Goal: Task Accomplishment & Management: Manage account settings

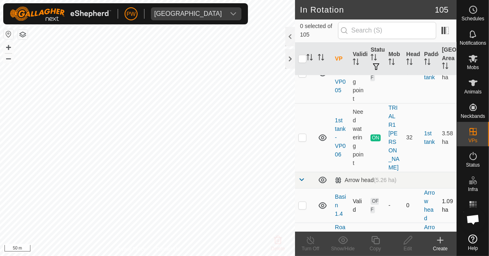
scroll to position [348, 0]
click at [301, 135] on p-checkbox at bounding box center [303, 138] width 8 height 6
checkbox input "true"
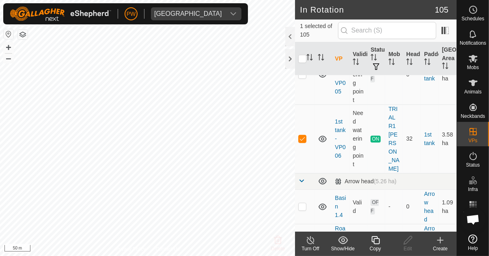
click at [371, 241] on icon at bounding box center [376, 240] width 10 height 10
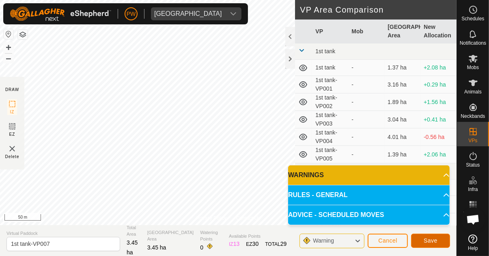
click at [426, 239] on span "Save" at bounding box center [431, 240] width 14 height 6
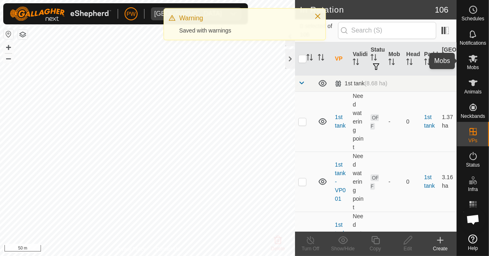
click at [472, 63] on icon at bounding box center [474, 59] width 10 height 10
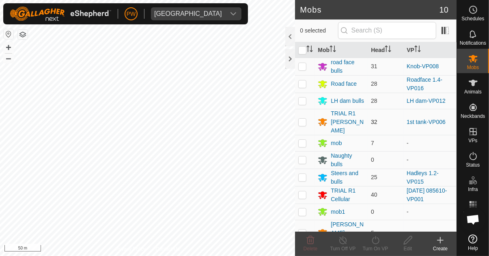
click at [304, 120] on p-checkbox at bounding box center [303, 122] width 8 height 6
checkbox input "true"
click at [372, 245] on icon at bounding box center [376, 240] width 10 height 10
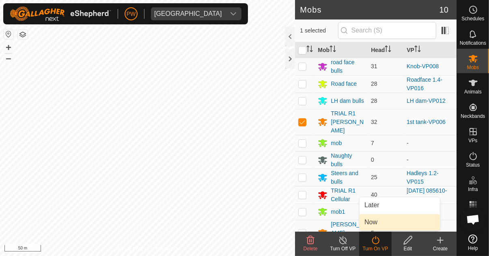
click at [383, 223] on link "Now" at bounding box center [400, 222] width 80 height 16
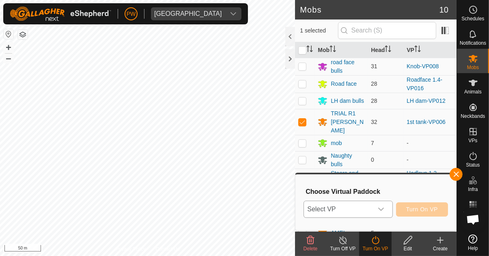
click at [386, 211] on div "dropdown trigger" at bounding box center [381, 209] width 16 height 16
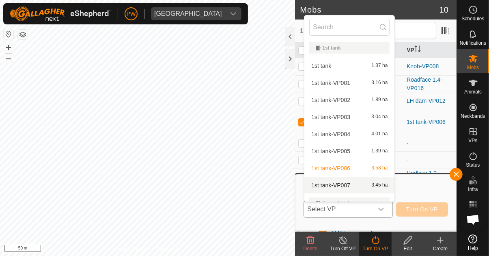
click at [353, 186] on div "1st tank-VP007 3.45 ha" at bounding box center [350, 185] width 80 height 10
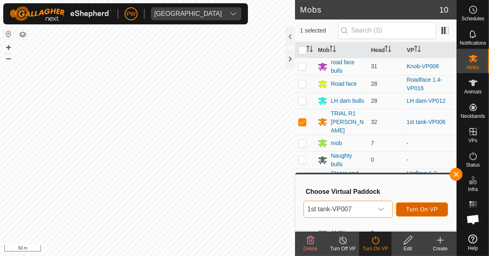
click at [416, 208] on span "Turn On VP" at bounding box center [423, 209] width 32 height 6
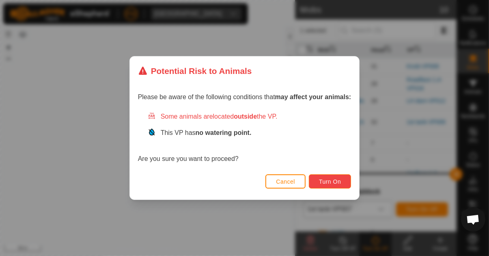
click at [333, 180] on span "Turn On" at bounding box center [330, 181] width 22 height 6
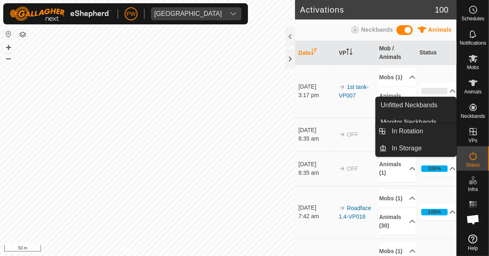
click at [471, 139] on span "VPs" at bounding box center [473, 140] width 9 height 5
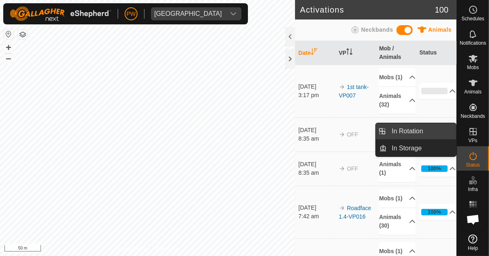
click at [420, 133] on span "In Rotation" at bounding box center [407, 131] width 31 height 10
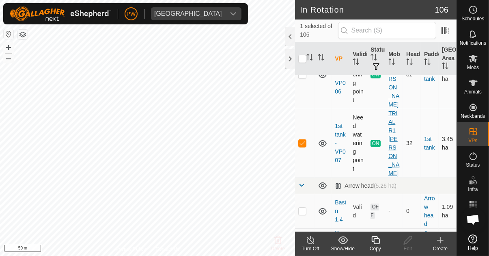
scroll to position [422, 0]
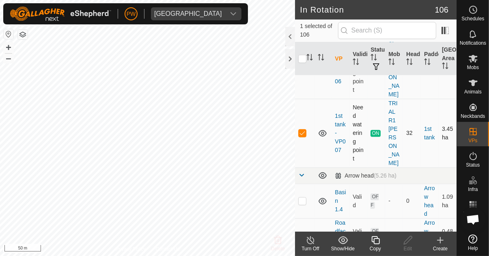
click at [303, 130] on p-checkbox at bounding box center [303, 133] width 8 height 6
checkbox input "false"
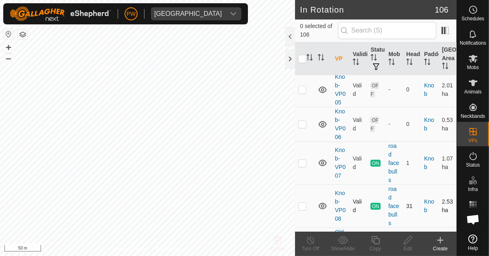
scroll to position [2791, 0]
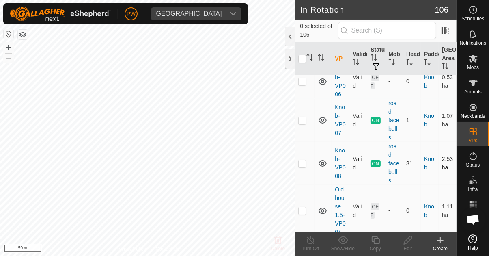
click at [301, 160] on p-checkbox at bounding box center [303, 163] width 8 height 6
checkbox input "true"
click at [374, 241] on icon at bounding box center [376, 240] width 10 height 10
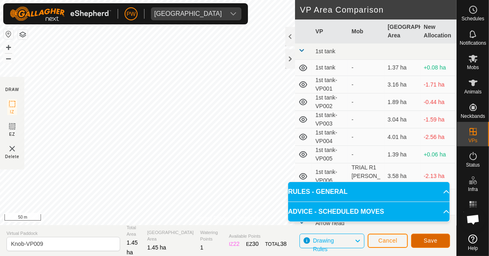
click at [433, 240] on span "Save" at bounding box center [431, 240] width 14 height 6
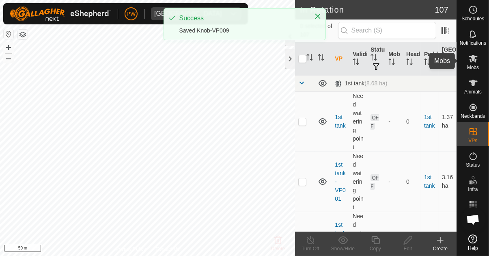
click at [472, 61] on icon at bounding box center [474, 59] width 10 height 10
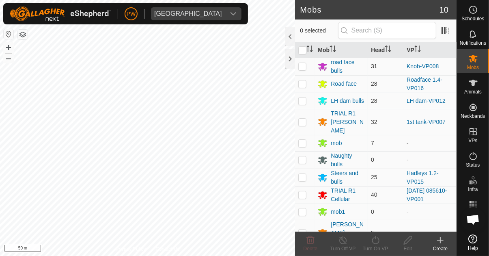
click at [302, 69] on p-checkbox at bounding box center [303, 66] width 8 height 6
checkbox input "true"
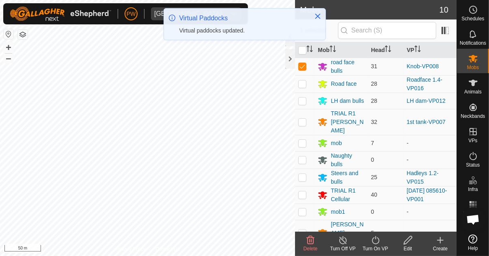
click at [370, 241] on turn-on-svg-icon at bounding box center [375, 240] width 32 height 10
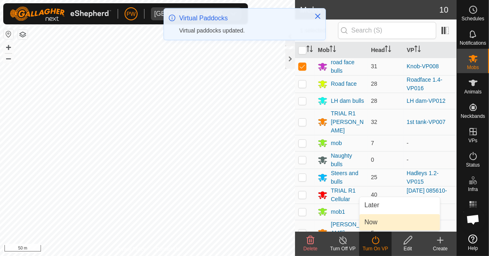
click at [372, 224] on span "Now" at bounding box center [371, 222] width 13 height 10
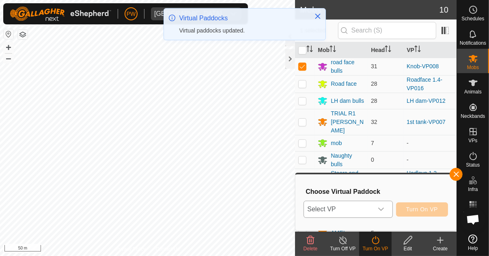
click at [385, 209] on icon "dropdown trigger" at bounding box center [381, 209] width 6 height 6
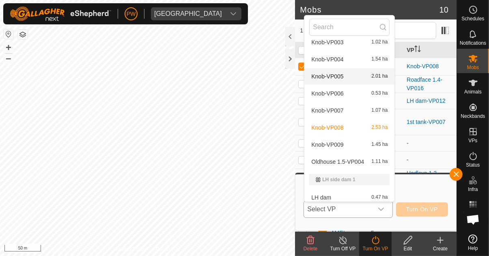
scroll to position [905, 0]
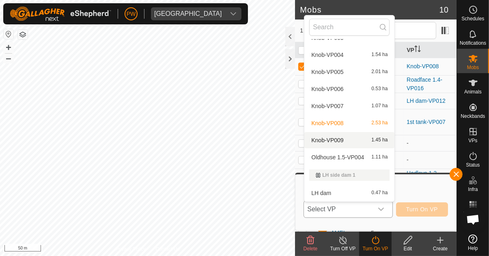
click at [355, 141] on div "Knob-VP009 1.45 ha" at bounding box center [350, 140] width 80 height 10
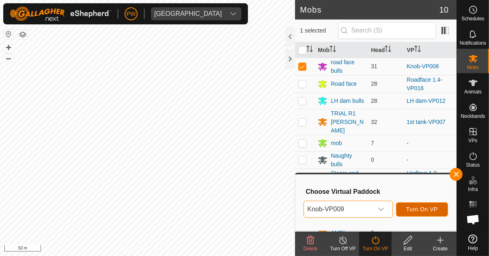
click at [424, 210] on span "Turn On VP" at bounding box center [423, 209] width 32 height 6
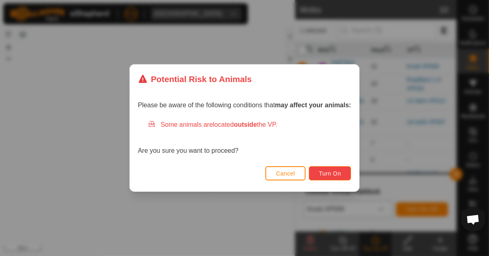
click at [332, 173] on span "Turn On" at bounding box center [330, 173] width 22 height 6
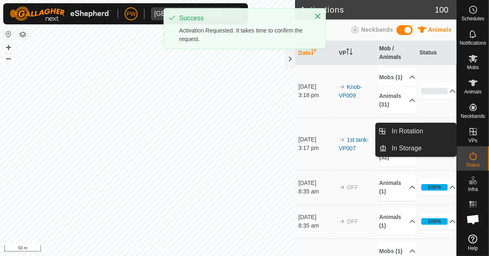
click at [471, 131] on icon at bounding box center [474, 132] width 10 height 10
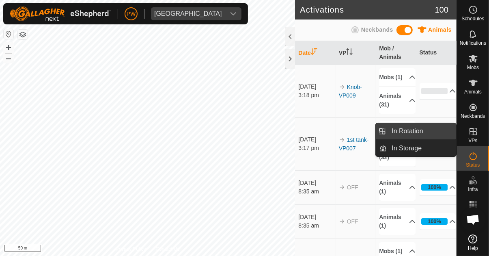
click at [416, 134] on span "In Rotation" at bounding box center [407, 131] width 31 height 10
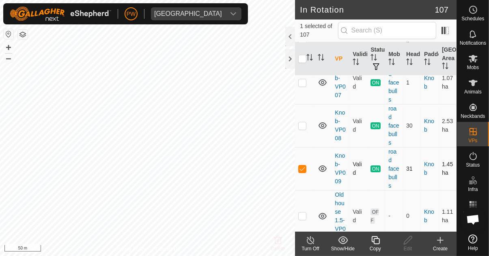
scroll to position [2831, 0]
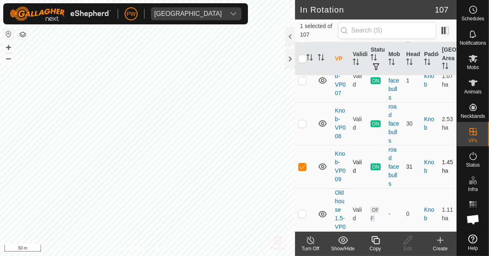
click at [301, 163] on p-checkbox at bounding box center [303, 166] width 8 height 6
checkbox input "false"
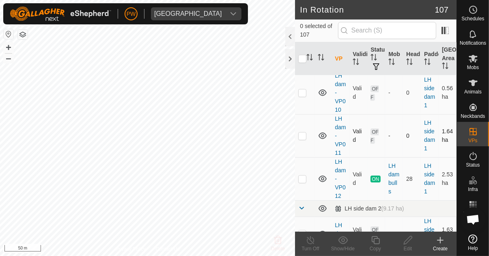
scroll to position [3458, 0]
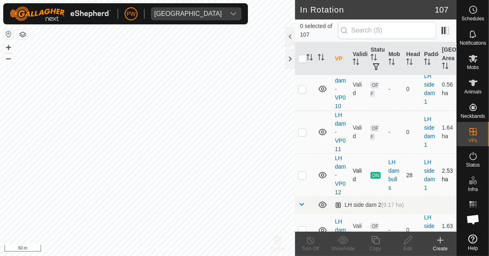
click at [303, 172] on p-checkbox at bounding box center [303, 175] width 8 height 6
checkbox input "true"
click at [372, 243] on icon at bounding box center [376, 240] width 10 height 10
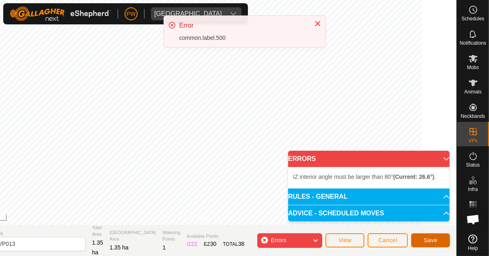
click at [422, 240] on button "Save" at bounding box center [430, 240] width 39 height 14
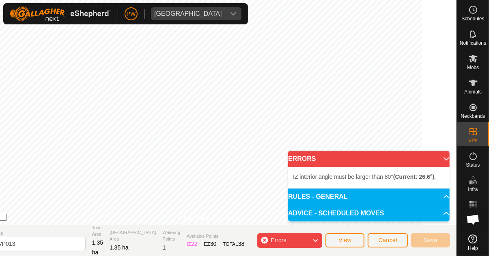
click at [444, 156] on icon at bounding box center [447, 159] width 6 height 6
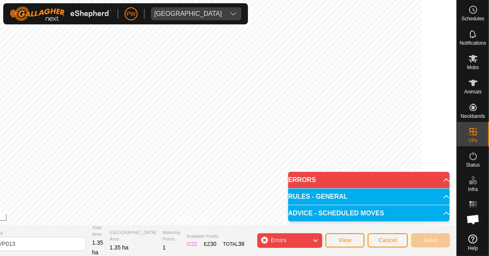
click at [444, 178] on icon at bounding box center [447, 180] width 6 height 6
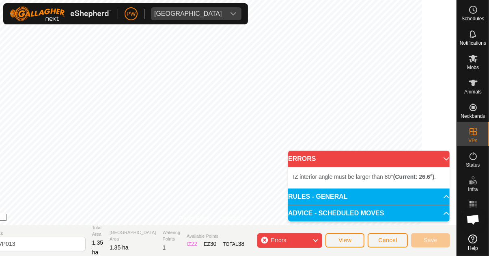
click at [315, 241] on icon at bounding box center [315, 240] width 6 height 11
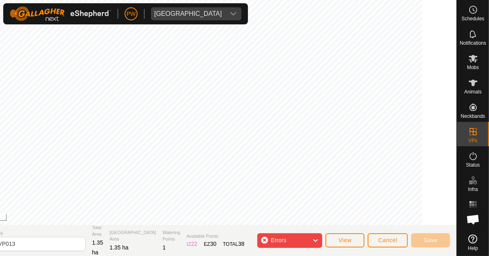
click at [265, 241] on div "Errors" at bounding box center [290, 240] width 65 height 15
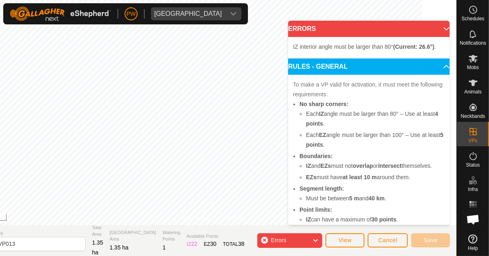
click at [266, 239] on div "Errors" at bounding box center [290, 240] width 65 height 15
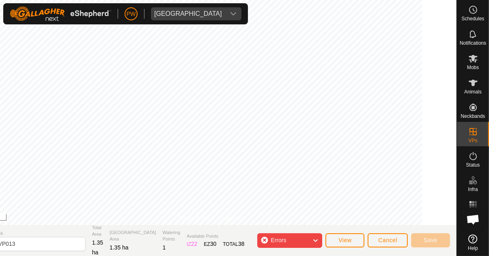
click at [265, 240] on div "Errors" at bounding box center [290, 240] width 65 height 15
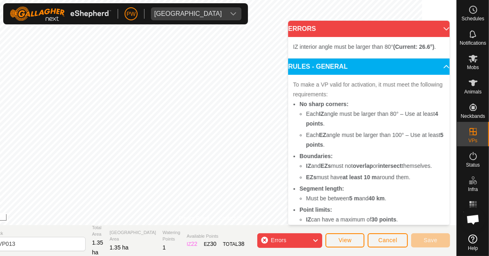
click at [265, 241] on div "Errors" at bounding box center [290, 240] width 65 height 15
click at [264, 241] on div "Errors" at bounding box center [290, 240] width 65 height 15
click at [264, 240] on div "Errors" at bounding box center [290, 240] width 65 height 15
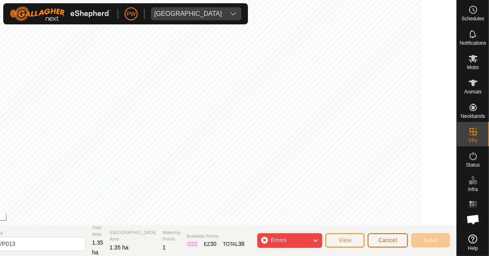
click at [382, 242] on span "Cancel" at bounding box center [388, 240] width 19 height 6
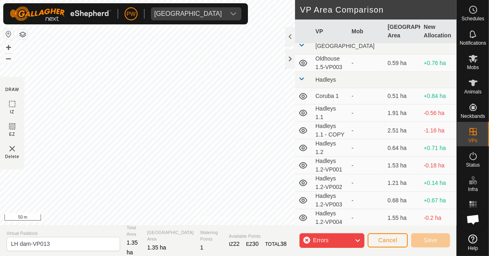
scroll to position [473, 0]
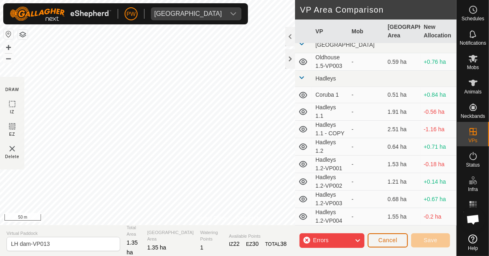
click at [385, 242] on span "Cancel" at bounding box center [388, 240] width 19 height 6
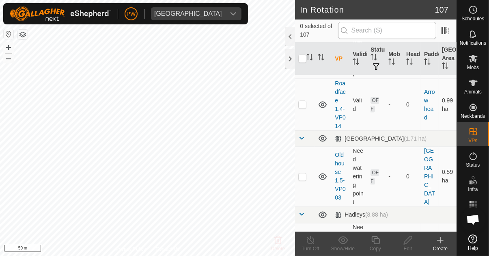
scroll to position [1284, 0]
click at [357, 32] on input "text" at bounding box center [387, 30] width 98 height 17
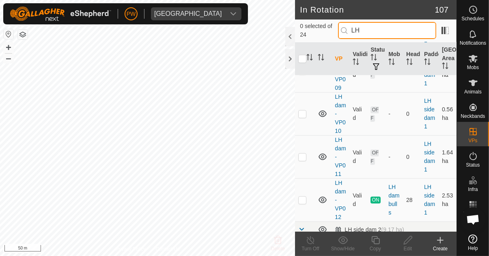
scroll to position [445, 0]
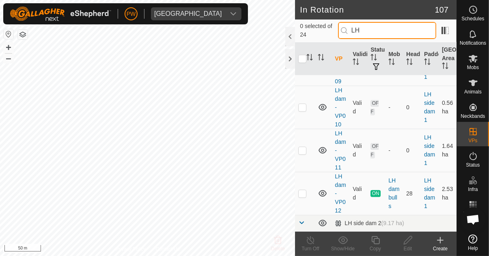
type input "LH"
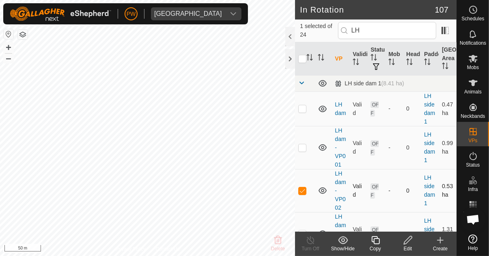
click at [303, 191] on p-checkbox at bounding box center [303, 190] width 8 height 6
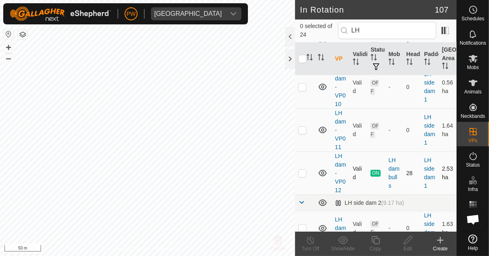
scroll to position [465, 0]
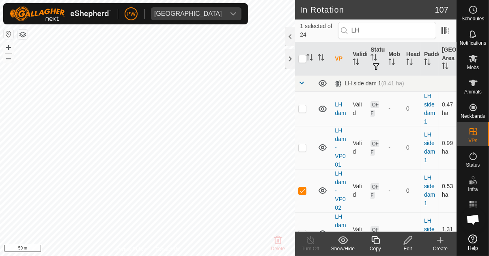
click at [304, 189] on p-checkbox at bounding box center [303, 190] width 8 height 6
checkbox input "false"
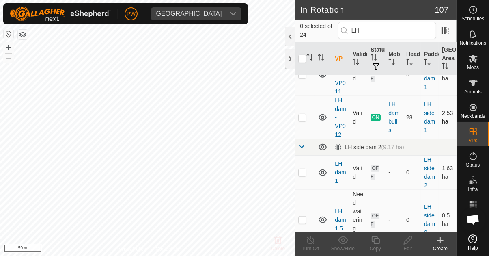
scroll to position [520, 0]
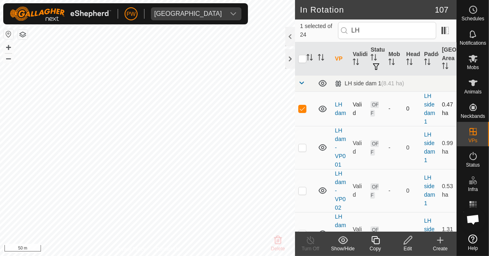
click at [301, 108] on p-checkbox at bounding box center [303, 108] width 8 height 6
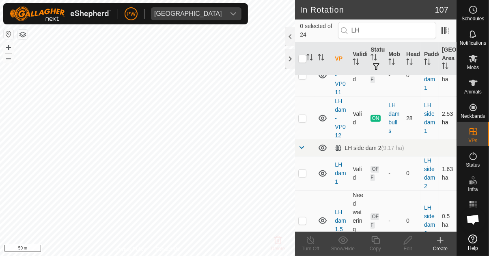
scroll to position [520, 0]
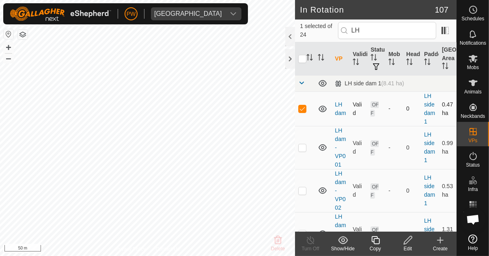
click at [307, 109] on td at bounding box center [304, 108] width 19 height 35
checkbox input "false"
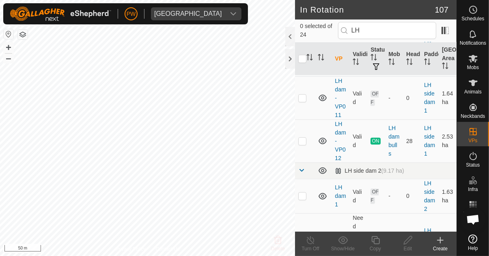
scroll to position [497, 0]
click at [325, 140] on icon at bounding box center [323, 141] width 10 height 10
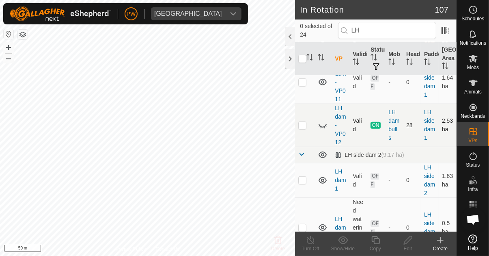
scroll to position [513, 0]
click at [323, 125] on icon at bounding box center [323, 125] width 10 height 10
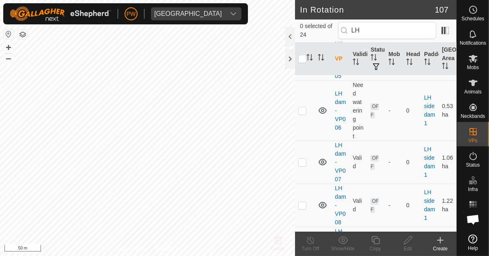
scroll to position [261, 0]
click at [291, 37] on div at bounding box center [291, 36] width 10 height 19
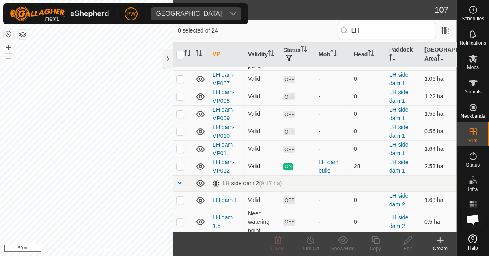
scroll to position [146, 0]
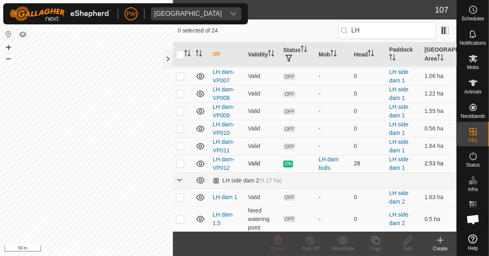
click at [179, 18] on p-checkbox at bounding box center [180, 15] width 8 height 6
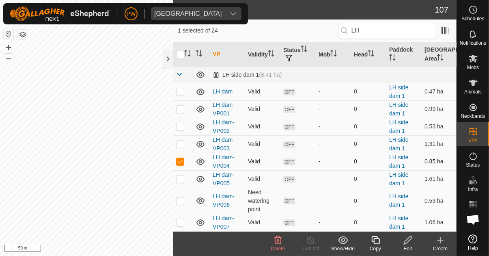
click at [183, 162] on p-checkbox at bounding box center [180, 161] width 8 height 6
checkbox input "false"
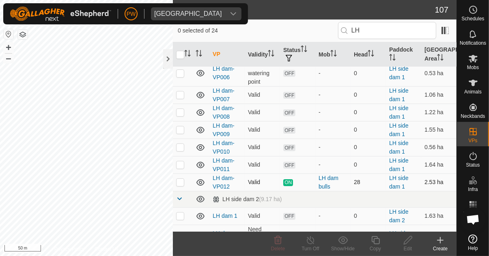
scroll to position [134, 0]
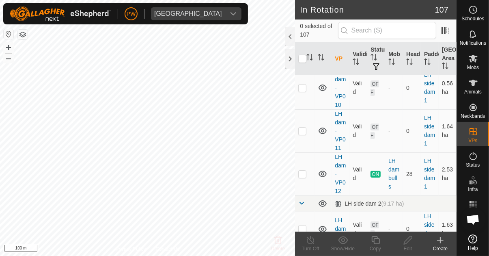
scroll to position [3459, 0]
click at [305, 171] on p-checkbox at bounding box center [303, 174] width 8 height 6
checkbox input "true"
click at [372, 245] on div "Copy" at bounding box center [375, 248] width 32 height 7
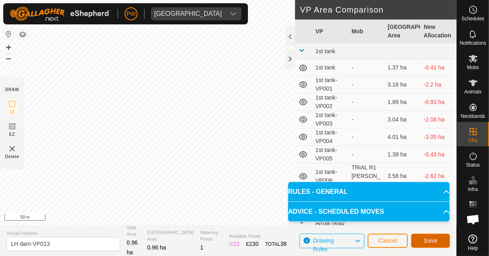
click at [425, 241] on span "Save" at bounding box center [431, 240] width 14 height 6
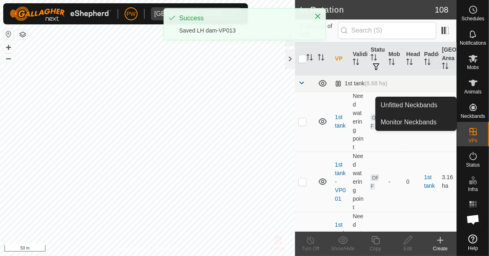
click at [473, 62] on icon at bounding box center [474, 59] width 10 height 10
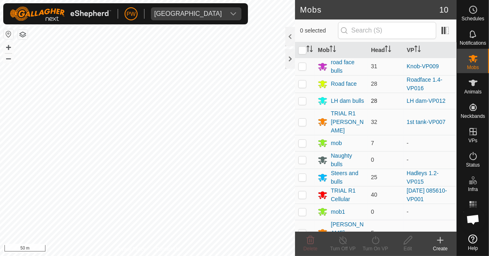
click at [301, 101] on p-checkbox at bounding box center [303, 100] width 8 height 6
checkbox input "true"
click at [372, 242] on icon at bounding box center [376, 240] width 10 height 10
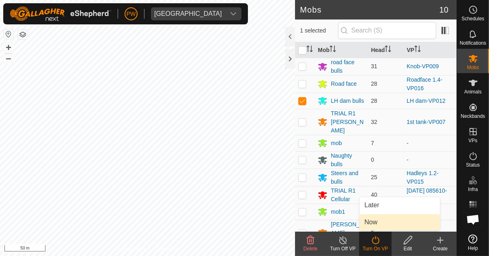
click at [381, 223] on link "Now" at bounding box center [400, 222] width 80 height 16
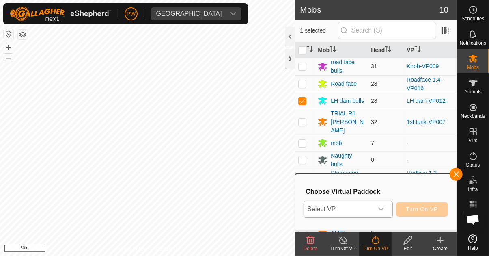
click at [382, 209] on icon "dropdown trigger" at bounding box center [381, 209] width 6 height 6
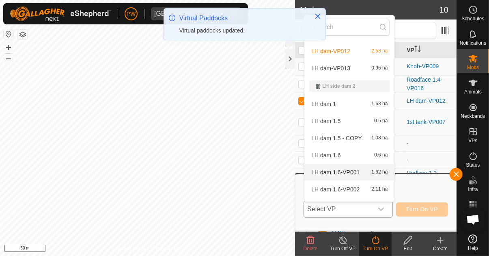
scroll to position [1226, 0]
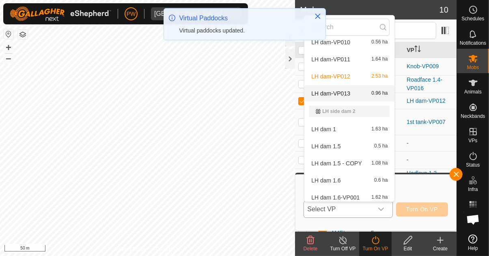
click at [350, 92] on div "LH dam-VP013 0.96 ha" at bounding box center [350, 94] width 80 height 10
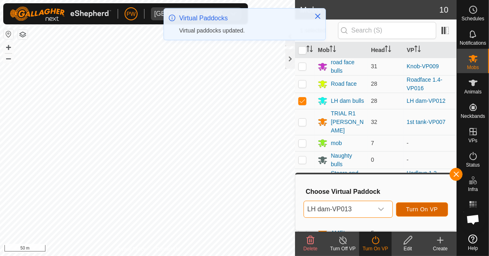
click at [424, 208] on span "Turn On VP" at bounding box center [423, 209] width 32 height 6
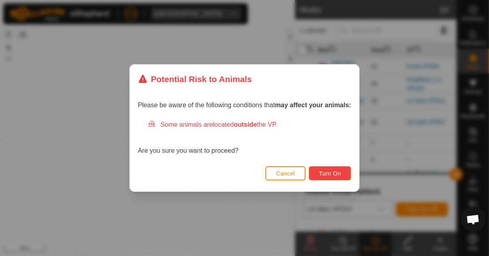
click at [325, 173] on span "Turn On" at bounding box center [330, 173] width 22 height 6
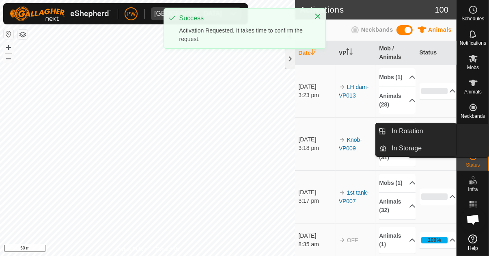
click at [473, 133] on icon at bounding box center [474, 132] width 10 height 10
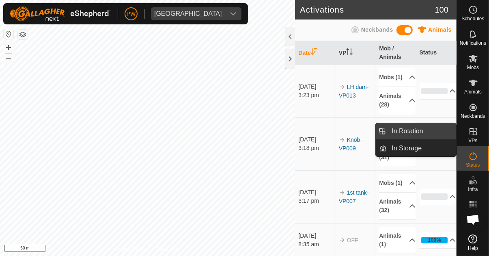
click at [421, 131] on span "In Rotation" at bounding box center [407, 131] width 31 height 10
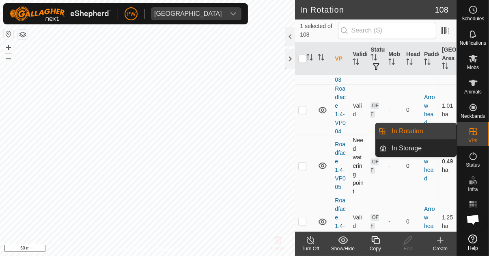
click at [381, 170] on td "OFF" at bounding box center [377, 166] width 18 height 60
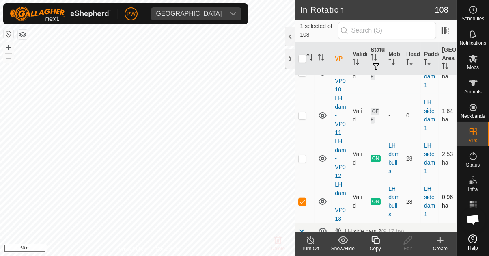
scroll to position [3477, 0]
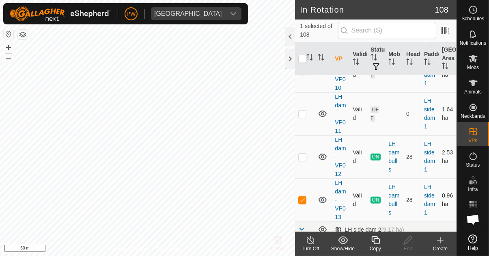
click at [300, 197] on p-checkbox at bounding box center [303, 200] width 8 height 6
checkbox input "false"
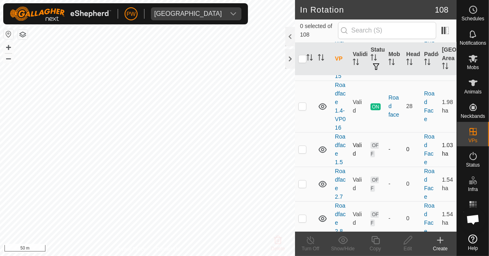
scroll to position [5059, 0]
click at [302, 104] on p-checkbox at bounding box center [303, 105] width 8 height 6
checkbox input "true"
click at [374, 240] on icon at bounding box center [376, 240] width 10 height 10
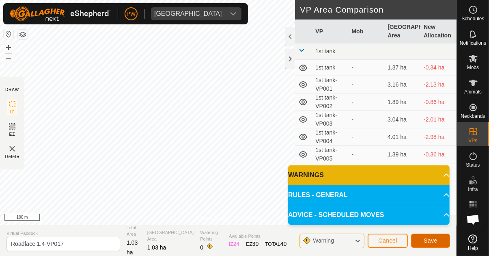
click at [431, 238] on span "Save" at bounding box center [431, 240] width 14 height 6
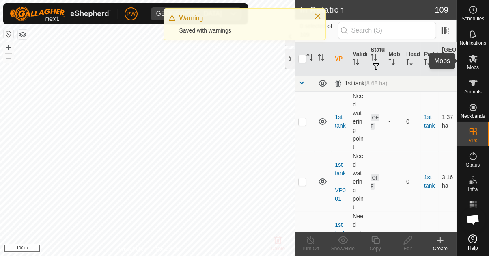
click at [471, 64] on es-mob-svg-icon at bounding box center [473, 58] width 15 height 13
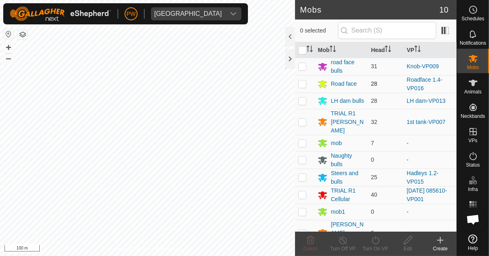
click at [304, 84] on p-checkbox at bounding box center [303, 83] width 8 height 6
checkbox input "true"
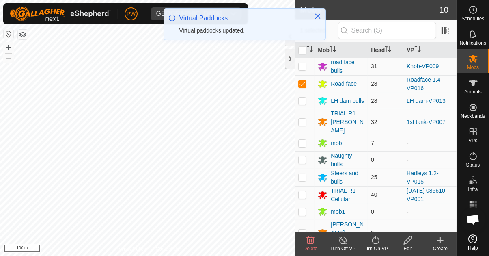
click at [372, 244] on icon at bounding box center [376, 240] width 10 height 10
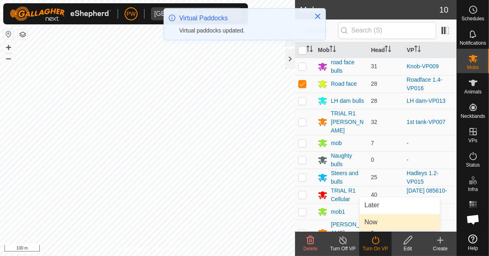
click at [381, 222] on link "Now" at bounding box center [400, 222] width 80 height 16
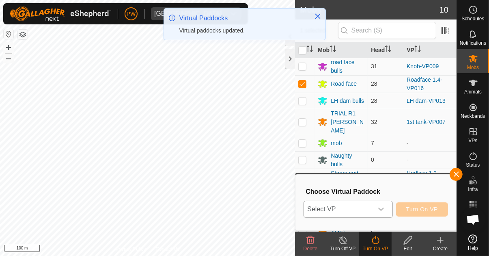
click at [386, 211] on div "dropdown trigger" at bounding box center [381, 209] width 16 height 16
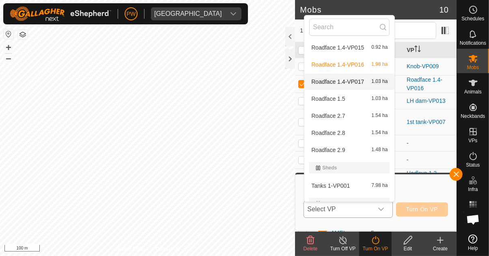
scroll to position [1877, 0]
click at [356, 80] on span "Roadface 1.4-VP017" at bounding box center [338, 82] width 53 height 6
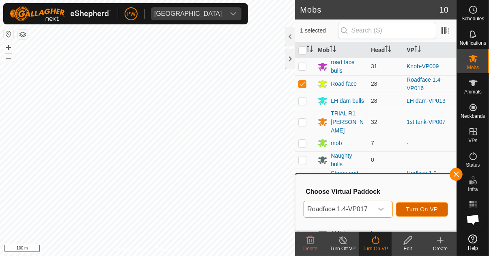
click at [421, 208] on span "Turn On VP" at bounding box center [423, 209] width 32 height 6
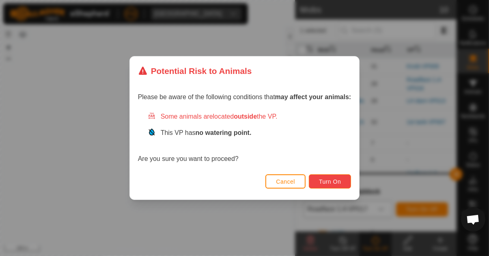
click at [332, 182] on span "Turn On" at bounding box center [330, 181] width 22 height 6
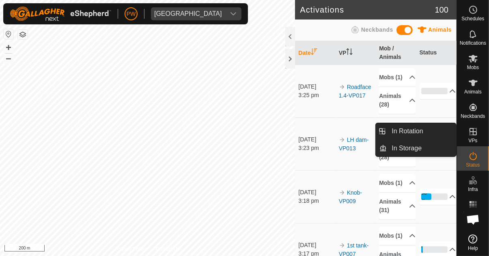
click at [473, 221] on span "Open chat" at bounding box center [473, 219] width 13 height 11
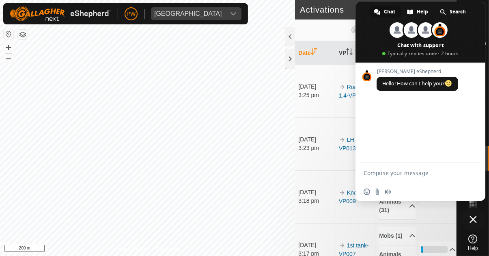
click at [472, 221] on span "Close chat" at bounding box center [473, 219] width 7 height 7
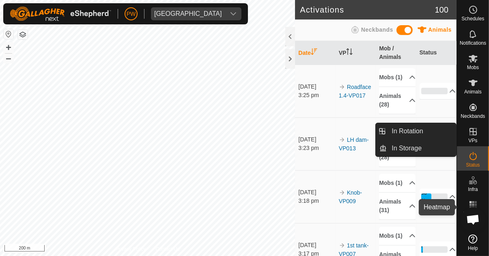
click at [471, 204] on rect at bounding box center [471, 204] width 2 height 2
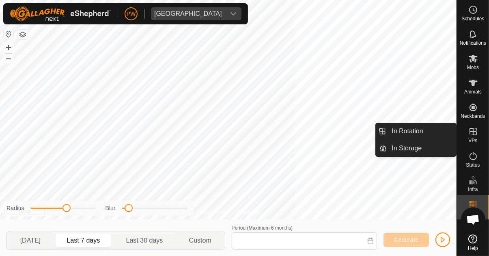
type input "29 Aug, 2025 - 04 Sep, 2025"
